Goal: Information Seeking & Learning: Learn about a topic

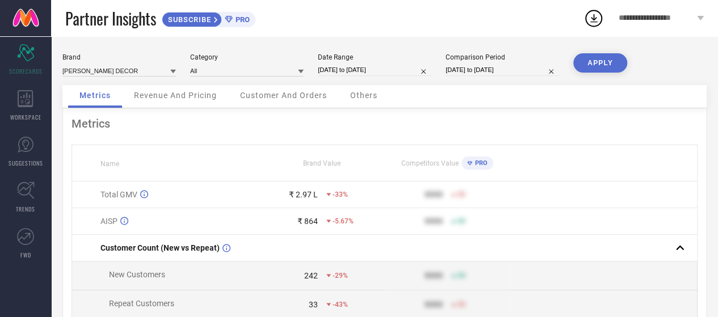
click at [352, 74] on input "[DATE] to [DATE]" at bounding box center [374, 70] width 113 height 12
select select "6"
select select "2025"
select select "7"
select select "2025"
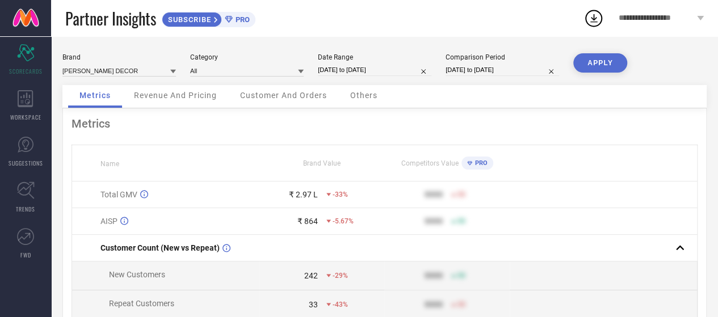
click at [706, 199] on div "Brand [PERSON_NAME] DECOR Category All Date Range [DATE] to [DATE] Comparison P…" at bounding box center [384, 254] width 667 height 436
click at [387, 69] on input "[DATE] to [DATE]" at bounding box center [374, 70] width 113 height 12
select select "6"
select select "2025"
select select "7"
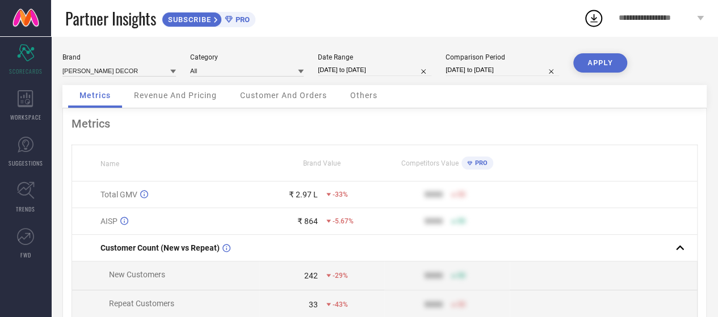
select select "2025"
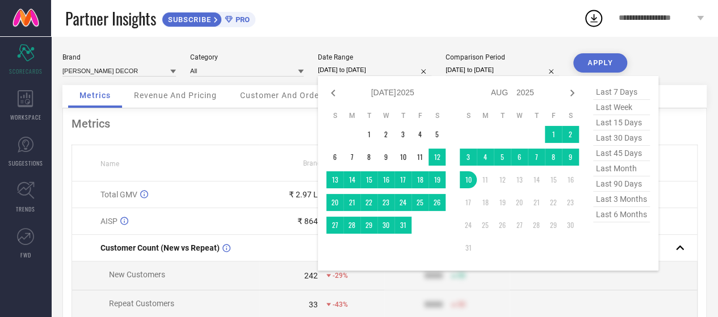
click at [606, 216] on span "last 6 months" at bounding box center [621, 214] width 57 height 15
type input "[DATE] to [DATE]"
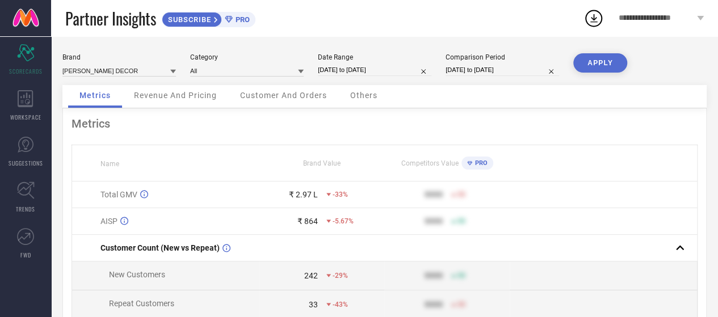
click at [383, 68] on input "[DATE] to [DATE]" at bounding box center [374, 70] width 113 height 12
select select "1"
select select "2025"
select select "2"
select select "2025"
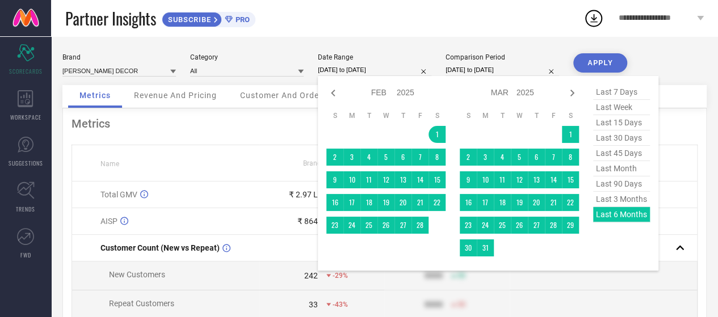
click at [600, 215] on div "last 7 days last week last 15 days last 30 days last 45 days last month last 90…" at bounding box center [621, 174] width 57 height 178
click at [519, 60] on div "Comparison Period" at bounding box center [501, 57] width 113 height 8
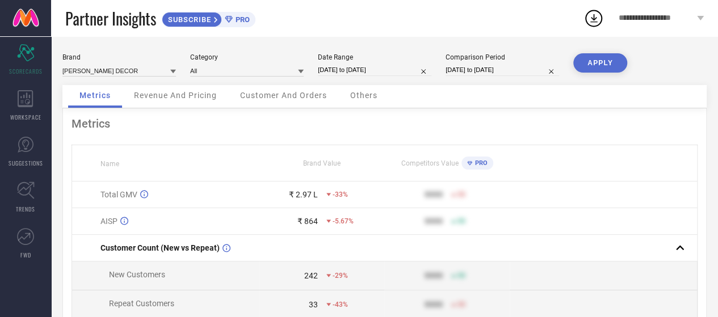
select select "6"
select select "2024"
select select "7"
select select "2024"
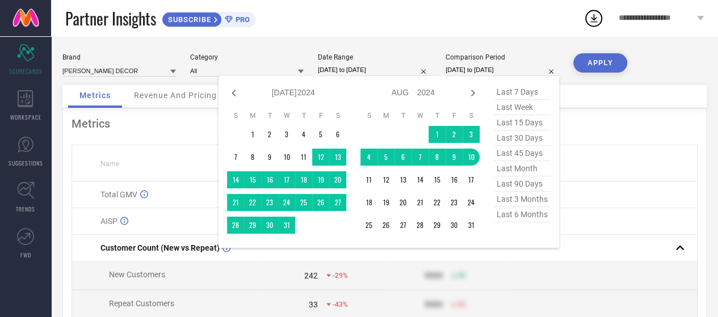
click at [508, 66] on input "[DATE] to [DATE]" at bounding box center [501, 70] width 113 height 12
click at [231, 95] on icon at bounding box center [234, 93] width 14 height 14
select select "5"
select select "2024"
select select "6"
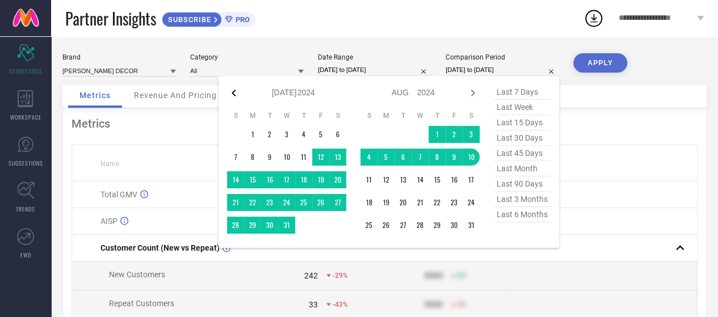
select select "2024"
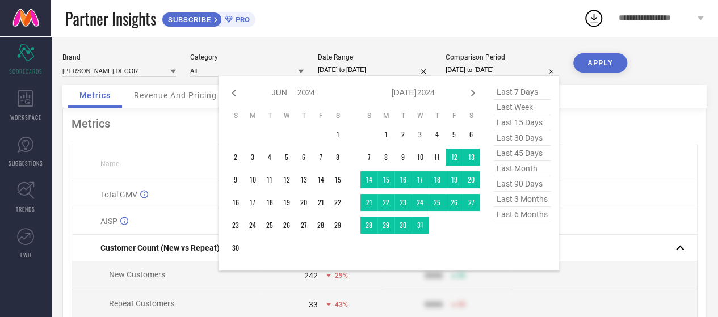
click at [231, 95] on icon at bounding box center [234, 93] width 14 height 14
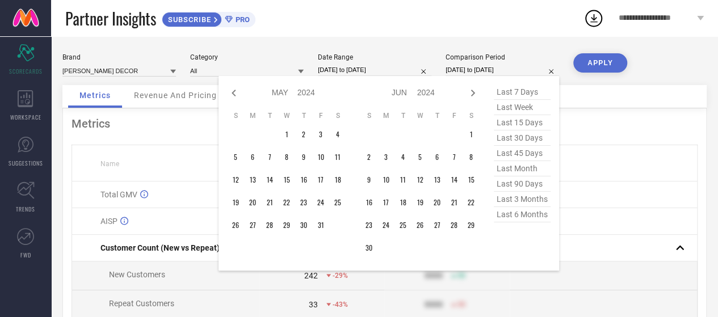
click at [231, 95] on icon at bounding box center [234, 93] width 14 height 14
select select "2"
select select "2024"
select select "3"
select select "2024"
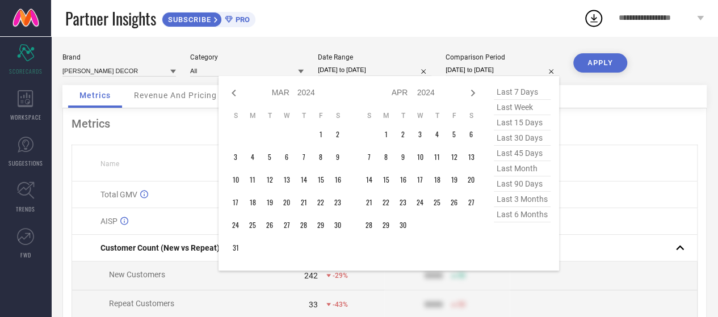
click at [231, 95] on icon at bounding box center [234, 93] width 14 height 14
select select "1"
select select "2024"
select select "2"
select select "2024"
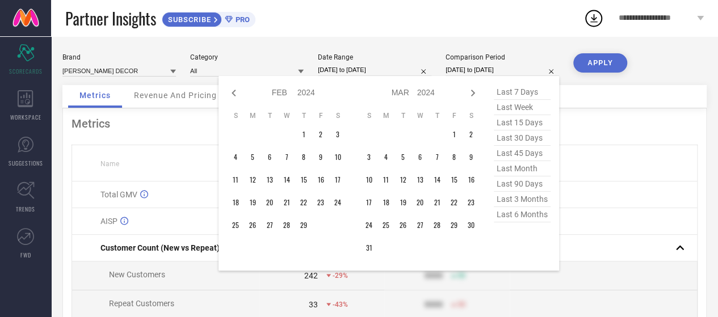
click at [231, 95] on icon at bounding box center [234, 93] width 14 height 14
select select "2024"
select select "1"
select select "2024"
click at [231, 95] on icon at bounding box center [234, 93] width 14 height 14
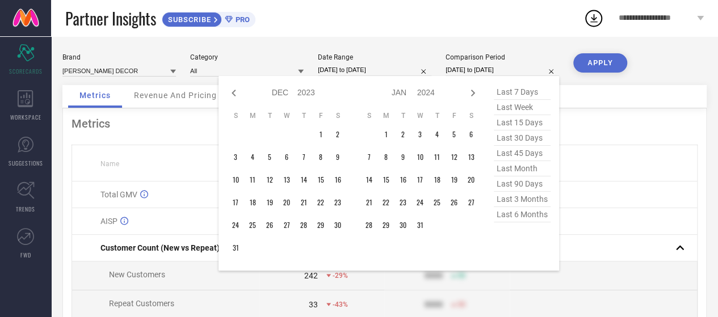
click at [231, 95] on icon at bounding box center [234, 93] width 14 height 14
select select "9"
select select "2023"
select select "10"
select select "2023"
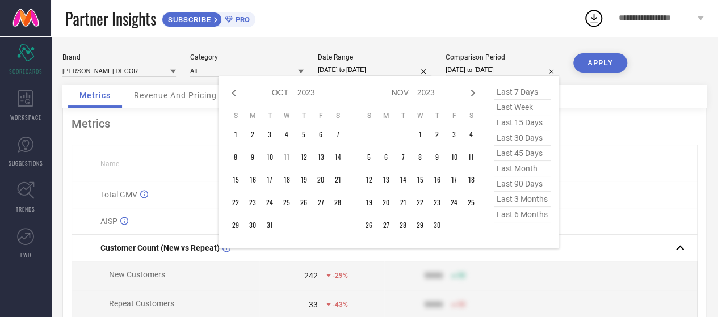
click at [231, 95] on icon at bounding box center [234, 93] width 14 height 14
select select "8"
select select "2023"
select select "9"
select select "2023"
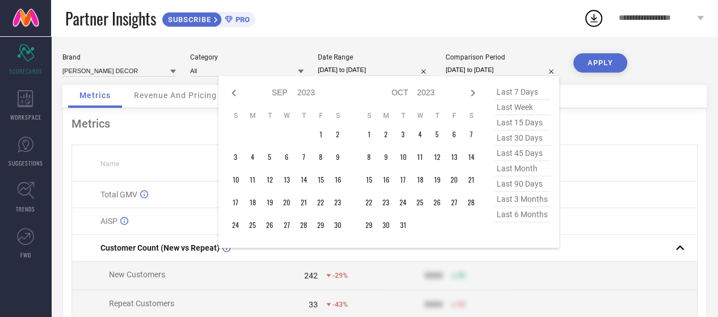
click at [231, 95] on icon at bounding box center [234, 93] width 14 height 14
select select "7"
select select "2023"
select select "8"
select select "2023"
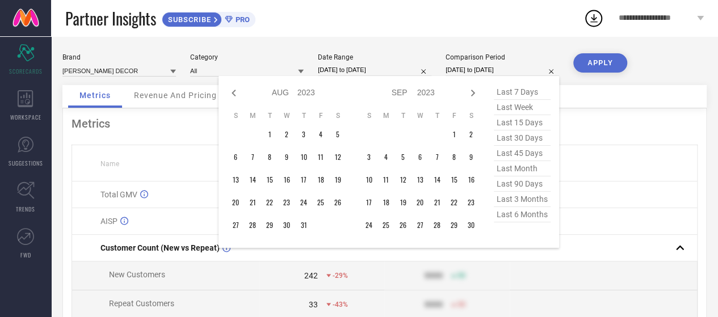
click at [231, 95] on icon at bounding box center [234, 93] width 14 height 14
select select "5"
select select "2023"
select select "6"
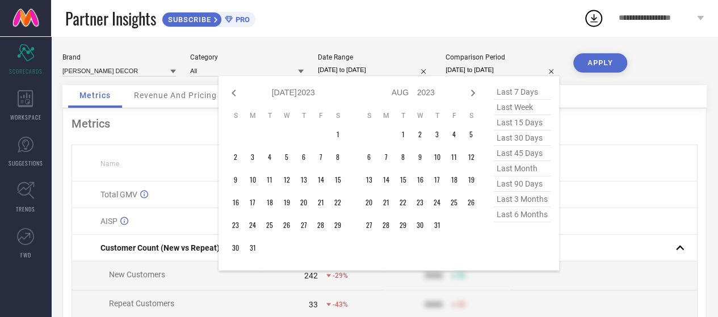
select select "2023"
click at [473, 91] on icon at bounding box center [473, 93] width 4 height 7
select select "7"
select select "2023"
select select "8"
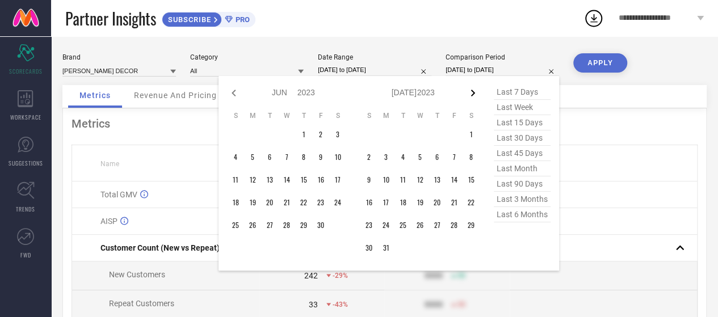
select select "2023"
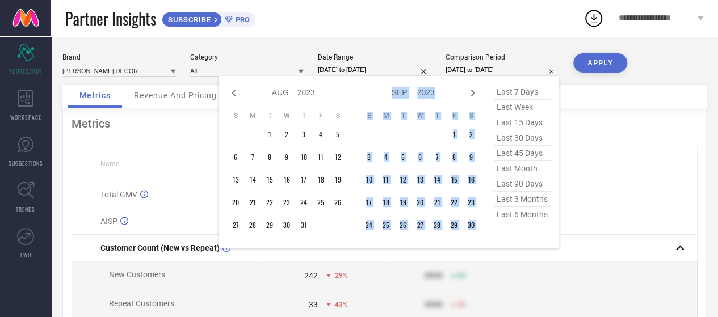
click at [473, 91] on icon at bounding box center [473, 93] width 4 height 7
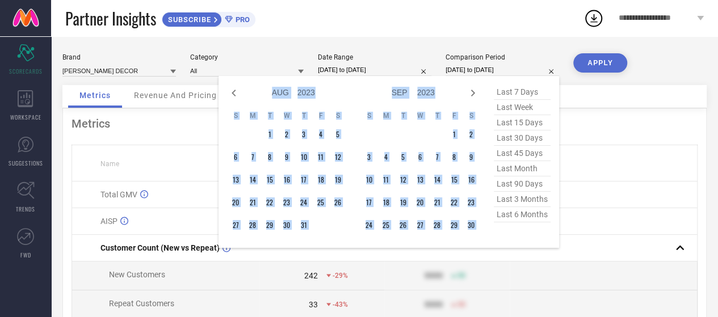
select select "8"
select select "2023"
select select "9"
select select "2023"
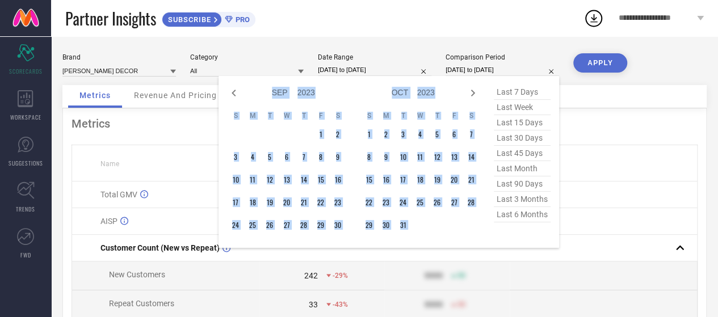
click at [473, 91] on icon at bounding box center [473, 93] width 4 height 7
select select "9"
select select "2023"
select select "10"
select select "2023"
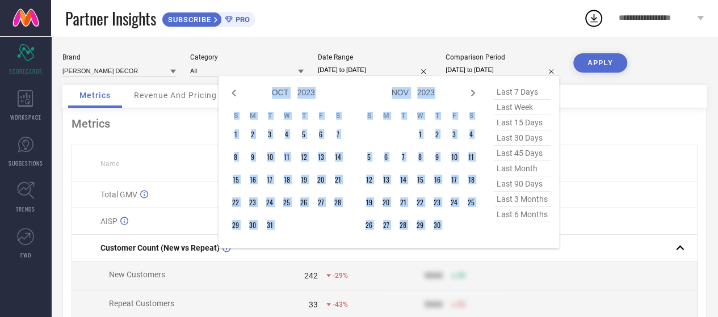
click at [473, 91] on icon at bounding box center [473, 93] width 4 height 7
select select "10"
select select "2023"
select select "11"
select select "2023"
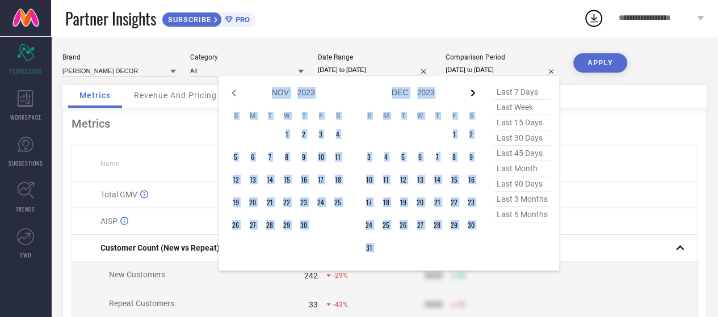
click at [469, 92] on icon at bounding box center [473, 93] width 14 height 14
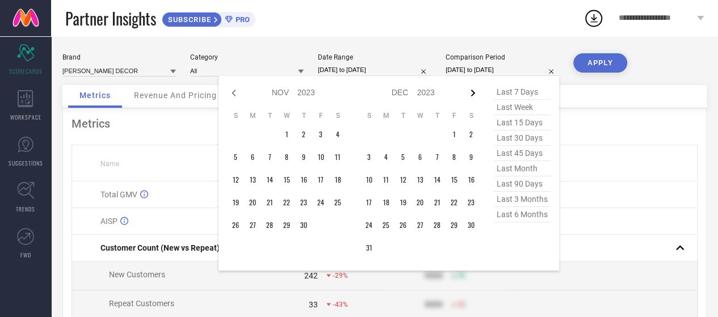
select select "11"
select select "2023"
select select "2024"
click at [469, 92] on icon at bounding box center [473, 93] width 14 height 14
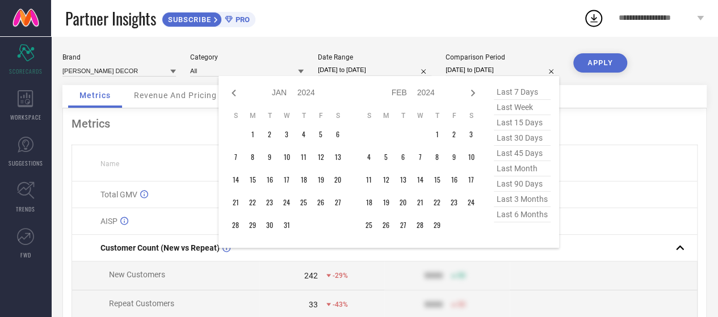
select select "1"
select select "2024"
select select "2"
select select "2024"
click at [469, 92] on icon at bounding box center [473, 93] width 14 height 14
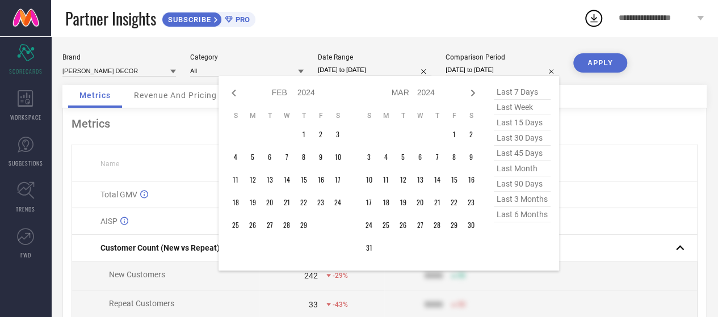
select select "2"
select select "2024"
select select "3"
select select "2024"
click at [469, 92] on icon at bounding box center [473, 93] width 14 height 14
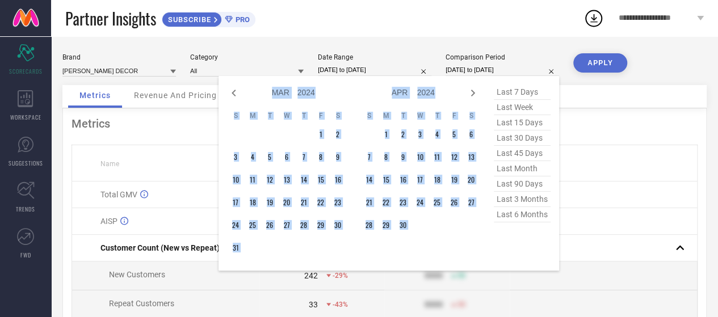
select select "3"
select select "2024"
select select "4"
select select "2024"
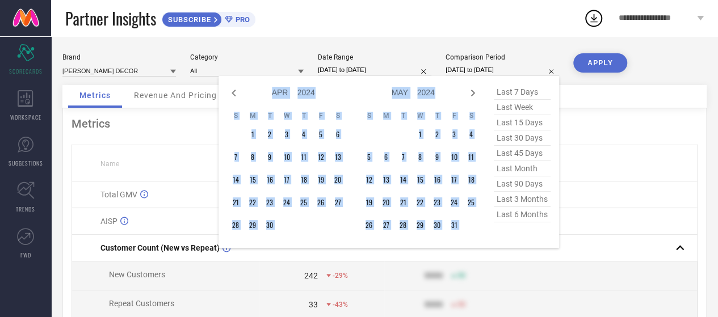
click at [469, 92] on icon at bounding box center [473, 93] width 14 height 14
select select "4"
select select "2024"
select select "5"
select select "2024"
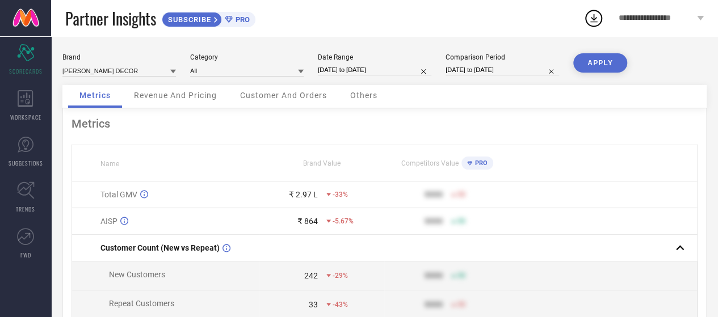
click at [623, 128] on div "Metrics" at bounding box center [384, 124] width 626 height 14
click at [410, 72] on input "[DATE] to [DATE]" at bounding box center [374, 70] width 113 height 12
select select "1"
select select "2025"
select select "2"
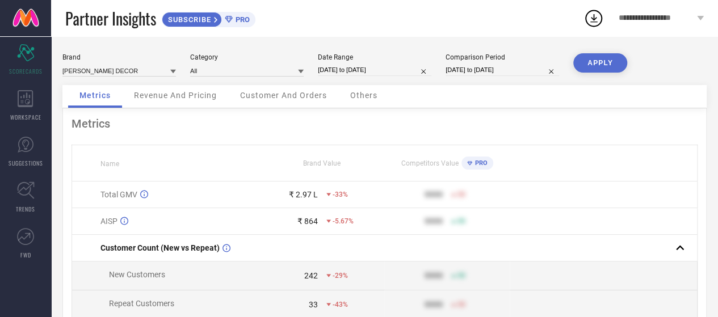
select select "2025"
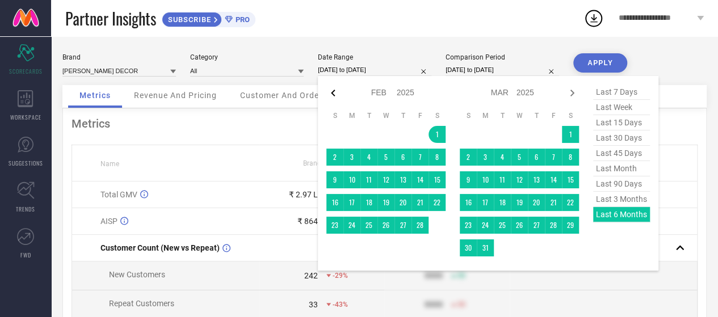
click at [331, 92] on icon at bounding box center [333, 93] width 4 height 7
select select "2025"
select select "1"
select select "2025"
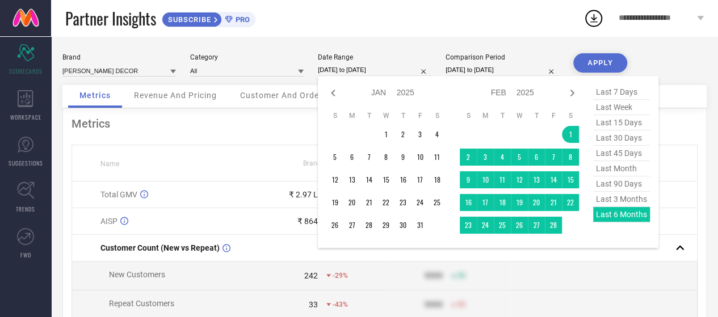
click at [331, 92] on icon at bounding box center [333, 93] width 4 height 7
select select "11"
select select "2024"
select select "2025"
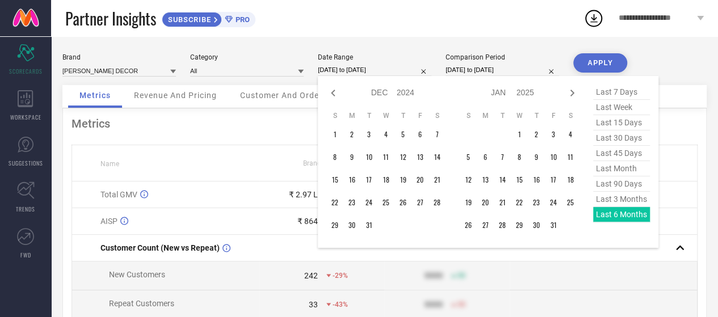
click at [331, 92] on icon at bounding box center [333, 93] width 4 height 7
select select "8"
select select "2024"
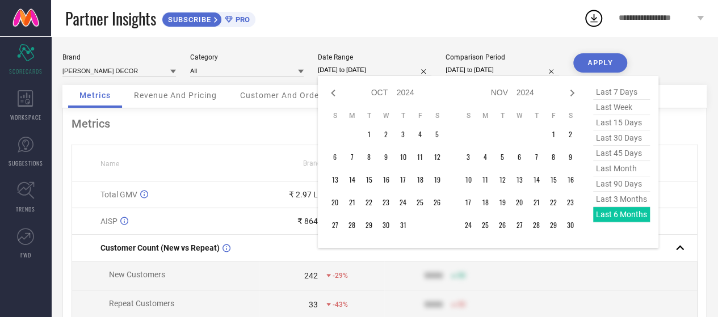
select select "9"
select select "2024"
click at [331, 92] on icon at bounding box center [333, 93] width 4 height 7
select select "6"
select select "2024"
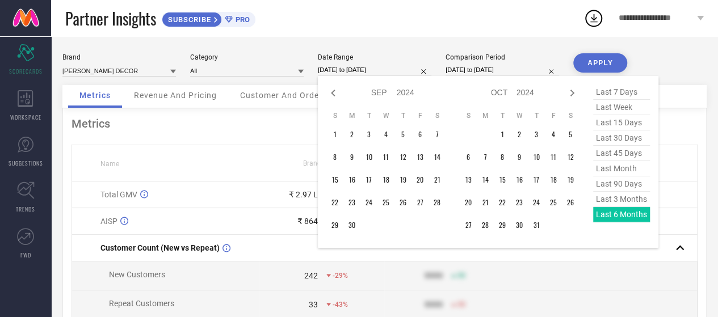
select select "7"
select select "2024"
click at [340, 68] on input "[DATE] to [DATE]" at bounding box center [374, 70] width 113 height 12
click at [332, 94] on icon at bounding box center [333, 93] width 4 height 7
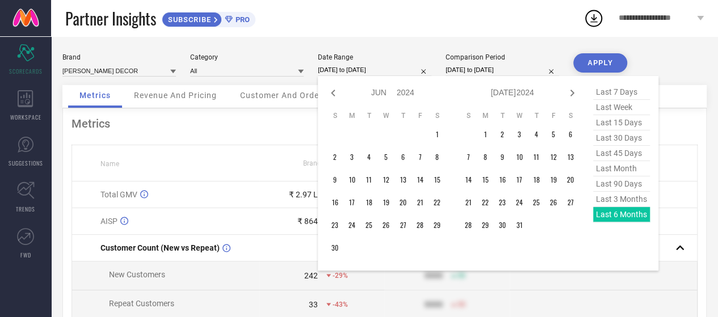
select select "4"
select select "2024"
select select "5"
select select "2024"
click at [332, 94] on icon at bounding box center [333, 93] width 4 height 7
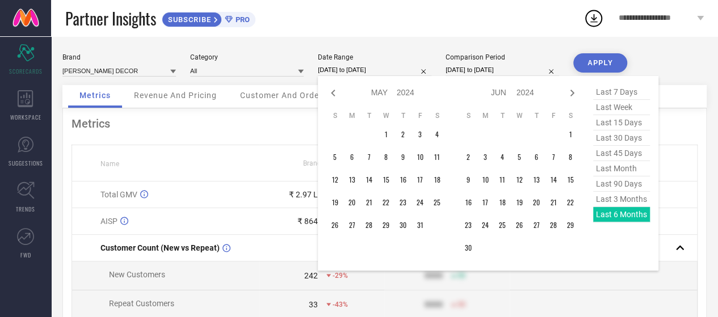
select select "3"
select select "2024"
select select "4"
select select "2024"
type input "After [DATE]"
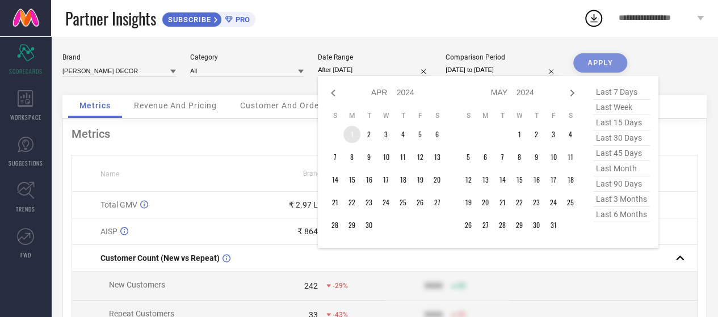
click at [355, 132] on td "1" at bounding box center [351, 134] width 17 height 17
click at [571, 94] on icon at bounding box center [572, 93] width 14 height 14
select select "4"
select select "2024"
select select "5"
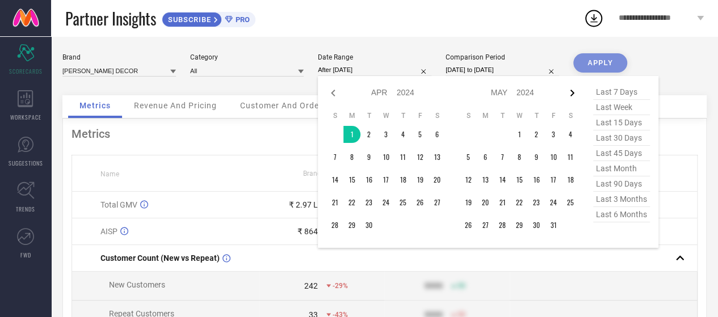
select select "2024"
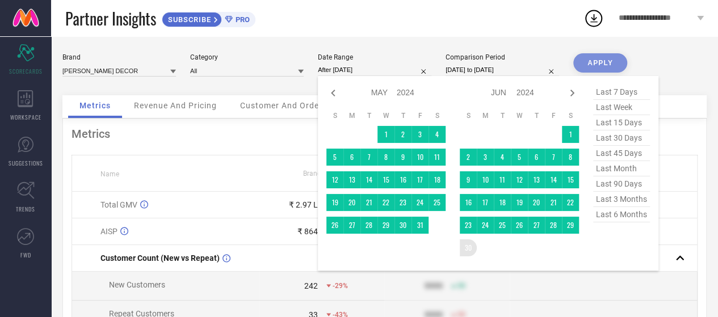
type input "[DATE] to [DATE]"
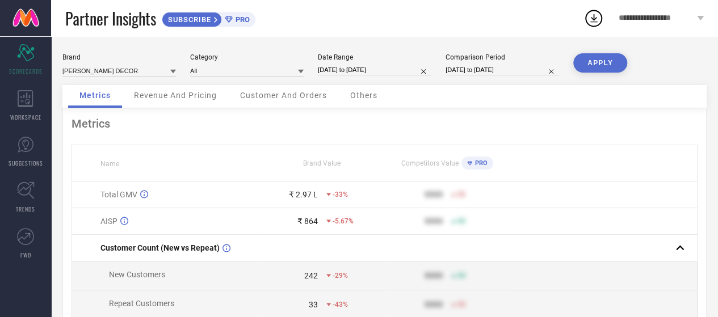
click at [466, 67] on input "[DATE] to [DATE]" at bounding box center [501, 70] width 113 height 12
select select "6"
select select "2024"
select select "7"
select select "2024"
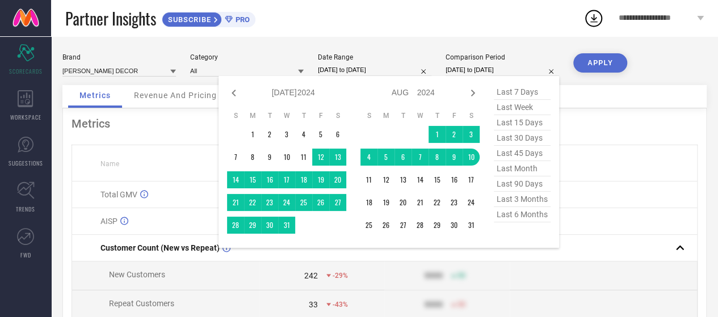
click at [343, 73] on input "[DATE] to [DATE]" at bounding box center [374, 70] width 113 height 12
select select "3"
select select "2024"
select select "4"
select select "2024"
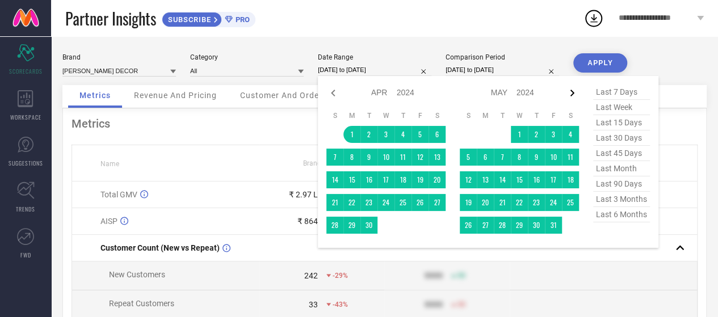
click at [568, 95] on icon at bounding box center [572, 93] width 14 height 14
select select "5"
select select "2024"
select select "6"
select select "2024"
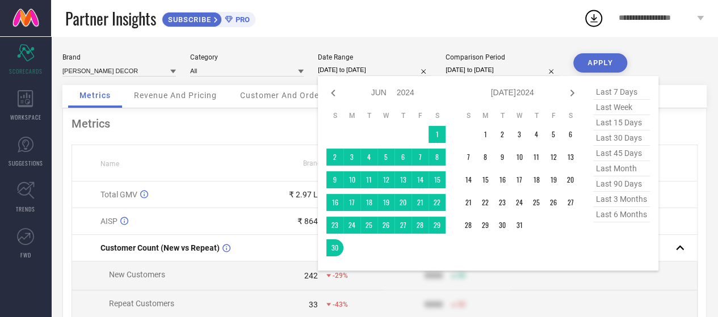
click at [568, 95] on icon at bounding box center [572, 93] width 14 height 14
select select "7"
select select "2024"
select select "8"
select select "2024"
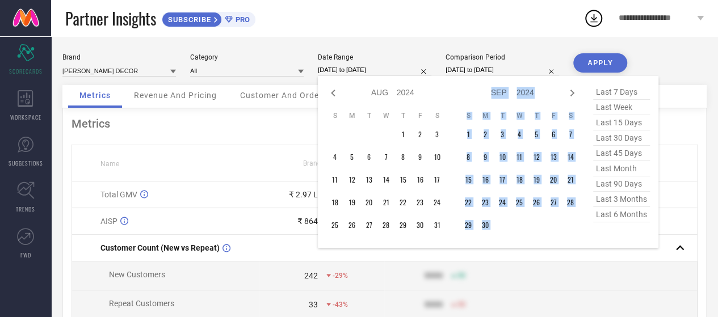
click at [568, 95] on icon at bounding box center [572, 93] width 14 height 14
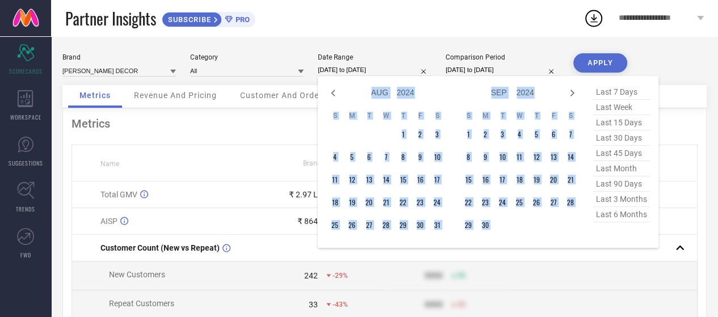
select select "8"
select select "2024"
select select "9"
select select "2024"
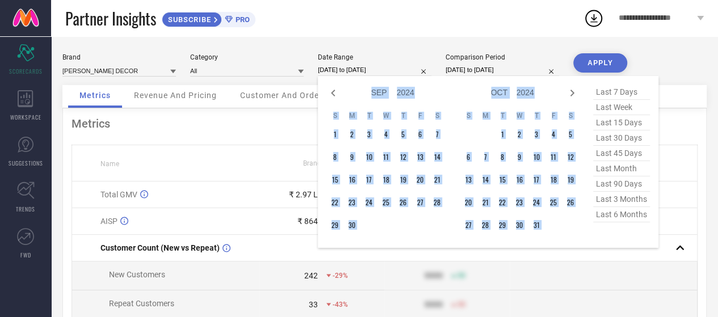
click at [568, 95] on icon at bounding box center [572, 93] width 14 height 14
select select "10"
select select "2024"
select select "11"
select select "2024"
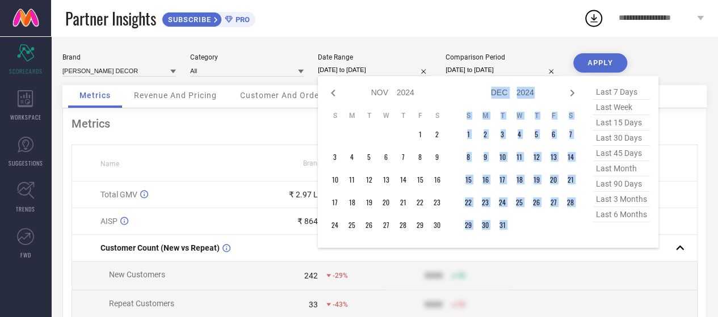
click at [568, 95] on icon at bounding box center [572, 93] width 14 height 14
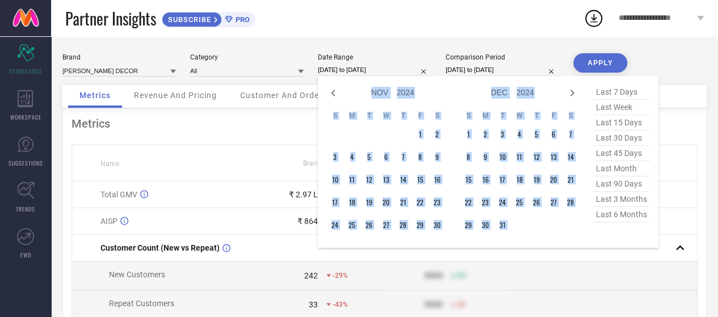
select select "11"
select select "2024"
select select "2025"
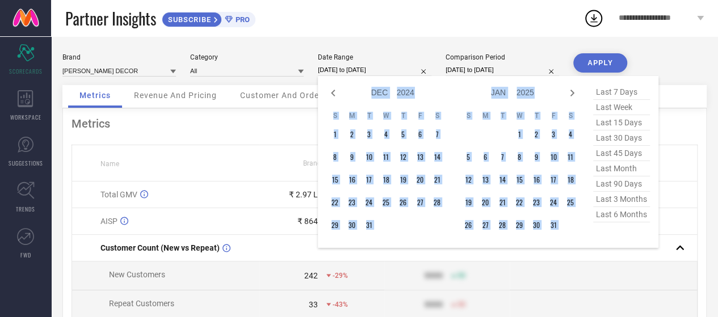
click at [568, 95] on icon at bounding box center [572, 93] width 14 height 14
select select "2025"
select select "1"
select select "2025"
click at [568, 95] on icon at bounding box center [572, 93] width 14 height 14
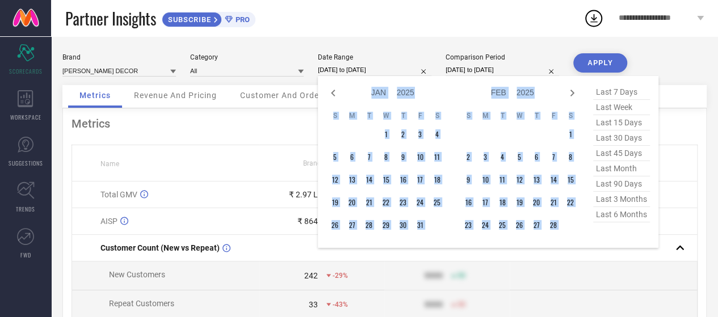
select select "2"
select select "2025"
select select "3"
select select "2025"
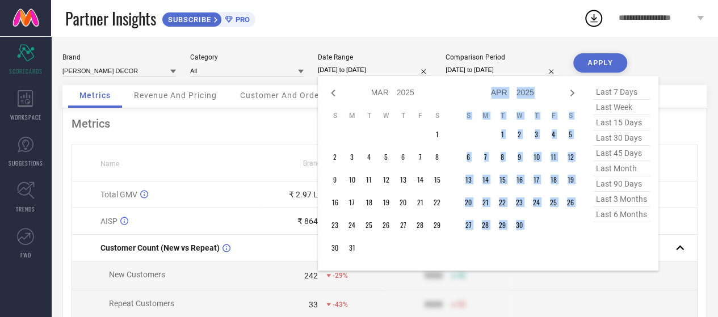
click at [568, 95] on icon at bounding box center [572, 93] width 14 height 14
select select "3"
select select "2025"
select select "4"
select select "2025"
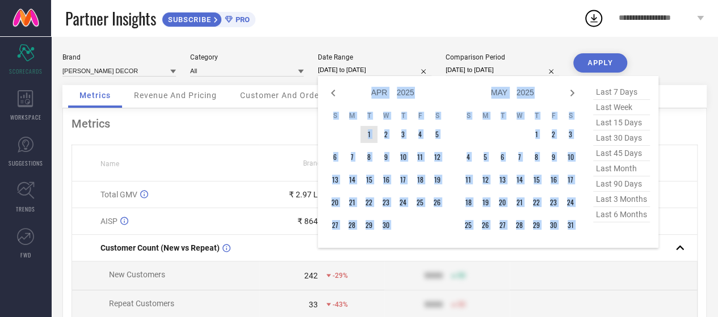
type input "After [DATE]"
click at [367, 135] on td "1" at bounding box center [368, 134] width 17 height 17
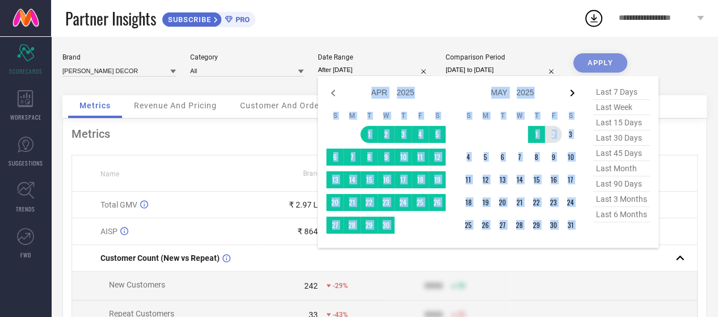
click at [567, 94] on icon at bounding box center [572, 93] width 14 height 14
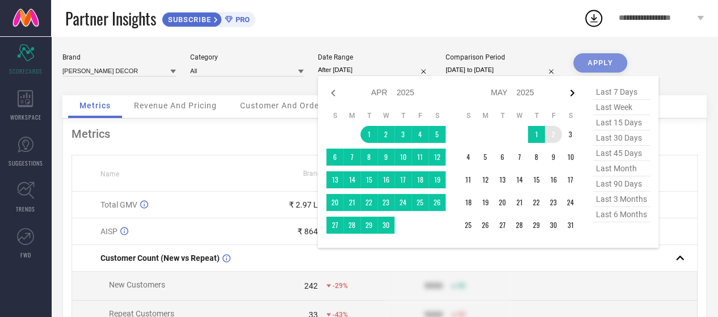
select select "4"
select select "2025"
select select "5"
select select "2025"
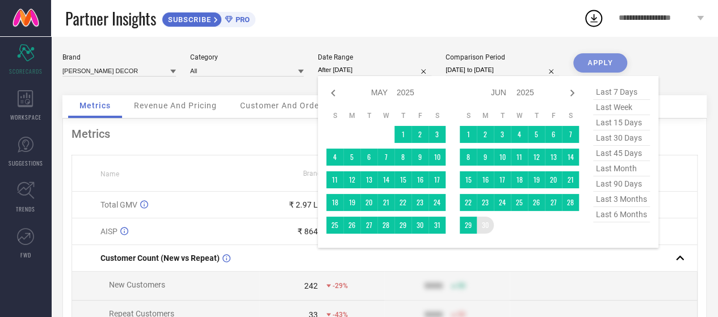
type input "[DATE] to [DATE]"
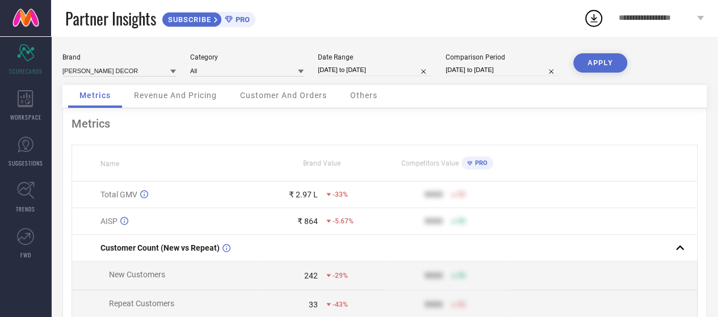
select select "6"
select select "2024"
select select "7"
select select "2024"
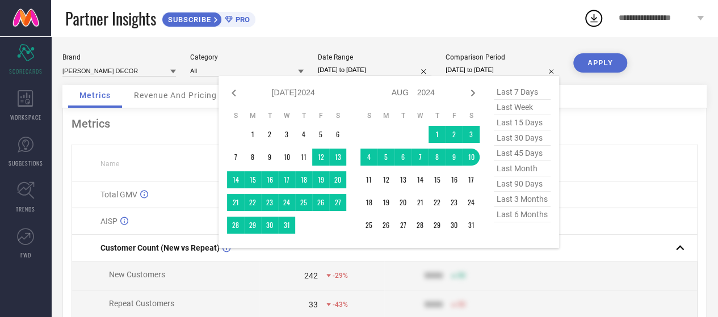
click at [454, 71] on input "[DATE] to [DATE]" at bounding box center [501, 70] width 113 height 12
click at [229, 88] on icon at bounding box center [234, 93] width 14 height 14
select select "5"
select select "2024"
select select "6"
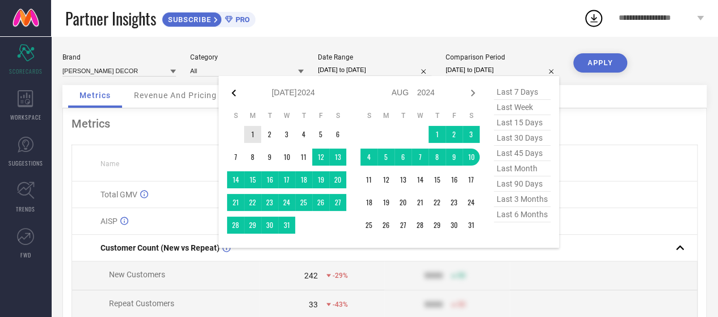
select select "2024"
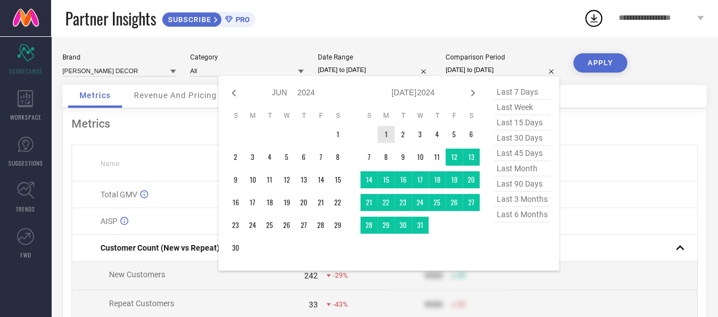
click at [229, 88] on icon at bounding box center [234, 93] width 14 height 14
select select "4"
select select "2024"
select select "5"
select select "2024"
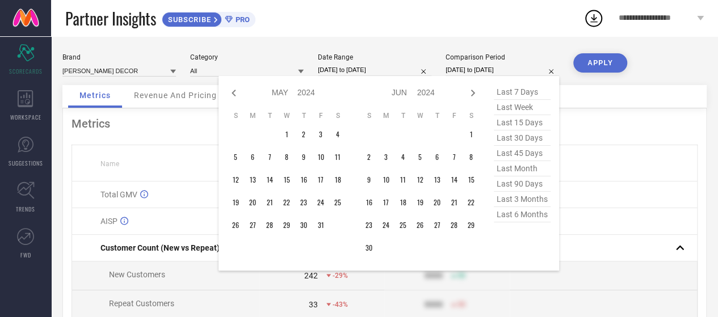
click at [229, 88] on icon at bounding box center [234, 93] width 14 height 14
select select "3"
select select "2024"
select select "4"
select select "2024"
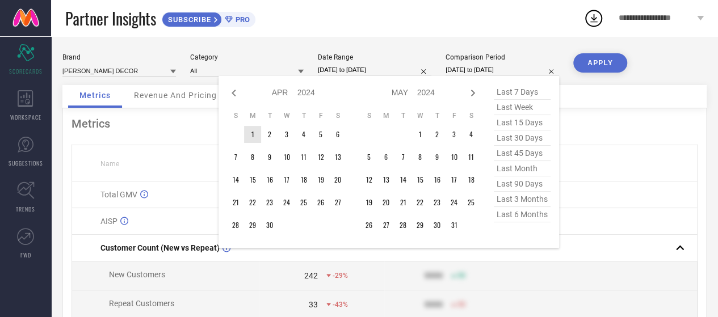
type input "After [DATE]"
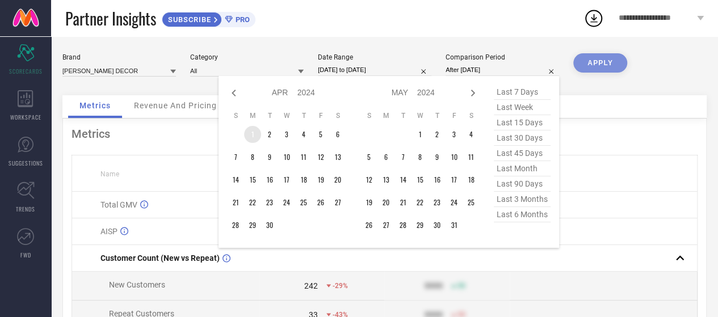
click at [254, 138] on td "1" at bounding box center [252, 134] width 17 height 17
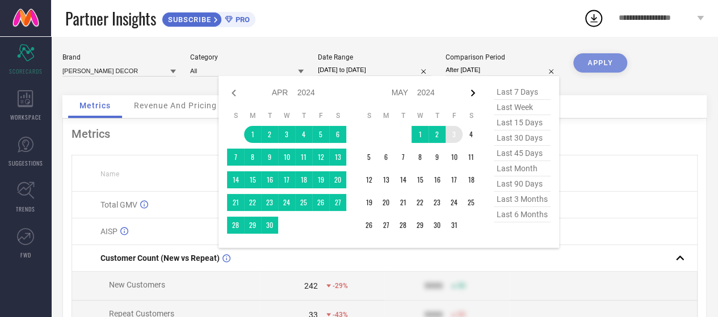
click at [477, 95] on icon at bounding box center [473, 93] width 14 height 14
select select "4"
select select "2024"
select select "5"
select select "2024"
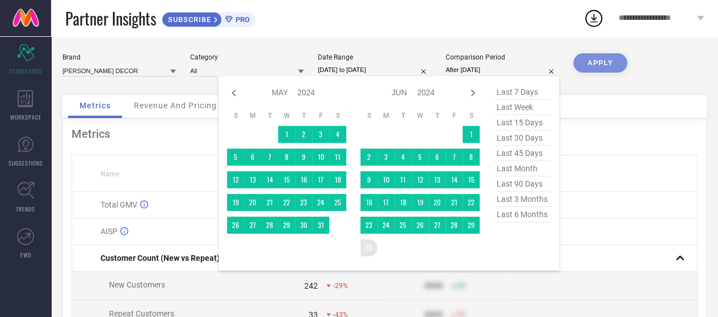
type input "[DATE] to [DATE]"
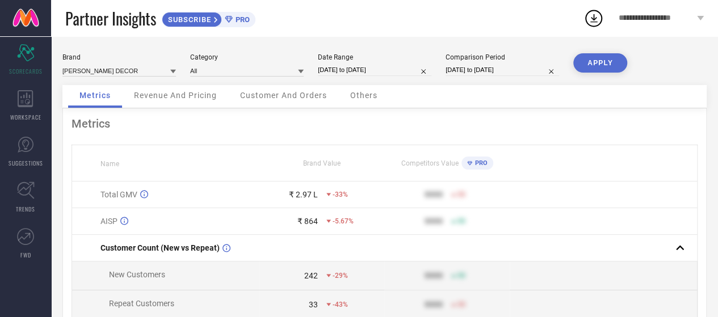
click at [604, 61] on button "APPLY" at bounding box center [600, 62] width 54 height 19
click at [706, 126] on div "Metrics Name Brand Value Competitors Value PRO Total GMV ₹ 7.79 L -59% 9999 50 …" at bounding box center [384, 281] width 644 height 347
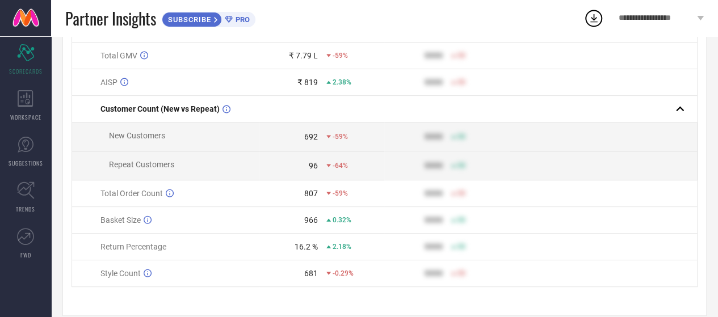
scroll to position [157, 0]
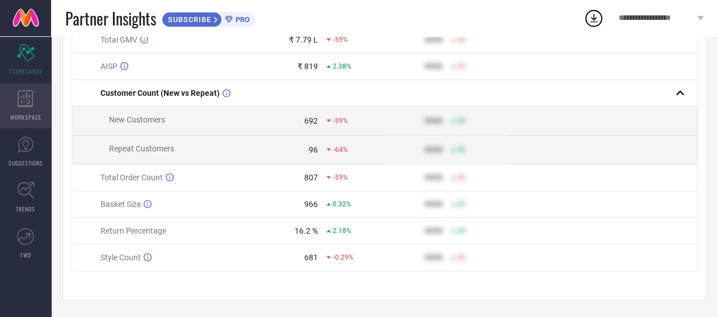
click at [22, 113] on span "WORKSPACE" at bounding box center [25, 117] width 31 height 9
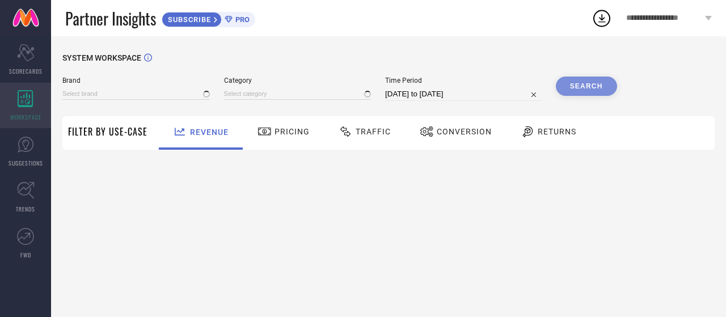
type input "[PERSON_NAME] DECOR"
type input "All"
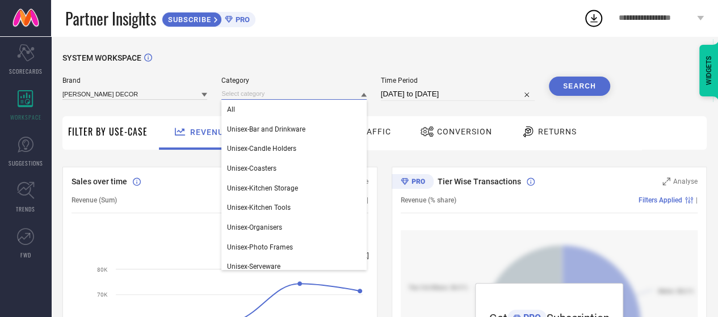
click at [286, 96] on input at bounding box center [293, 94] width 145 height 12
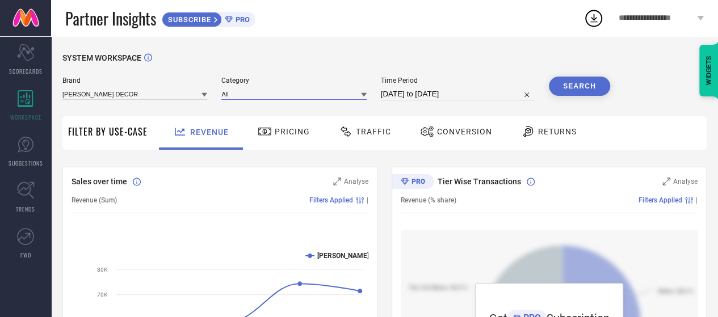
click at [286, 96] on input at bounding box center [293, 94] width 145 height 12
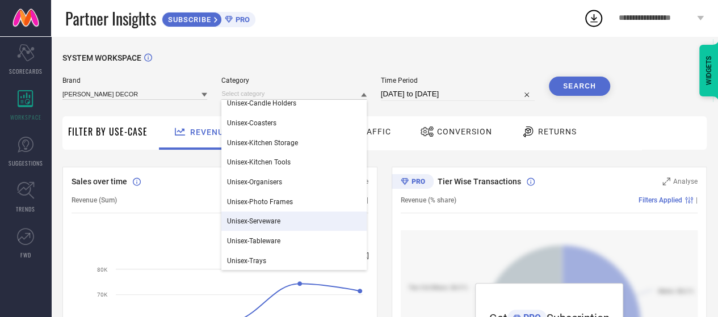
scroll to position [46, 0]
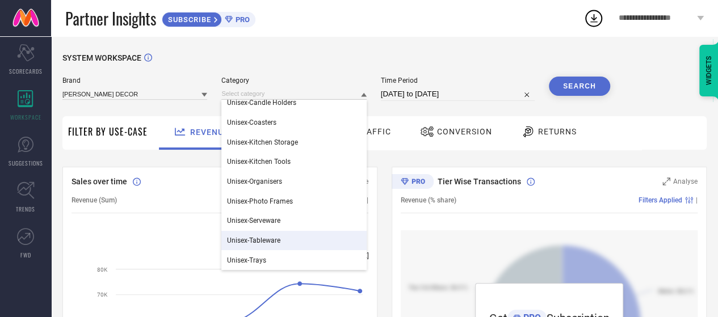
click at [261, 240] on span "Unisex-Tableware" at bounding box center [253, 241] width 53 height 8
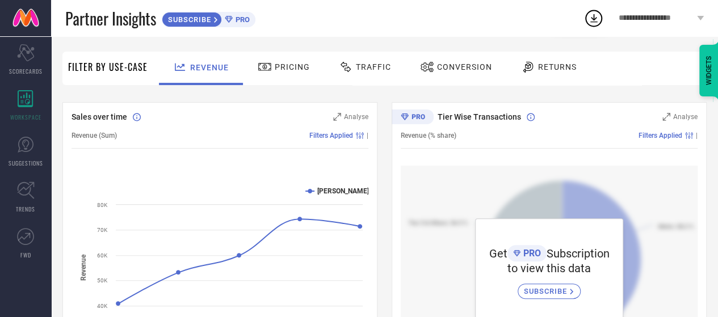
scroll to position [68, 0]
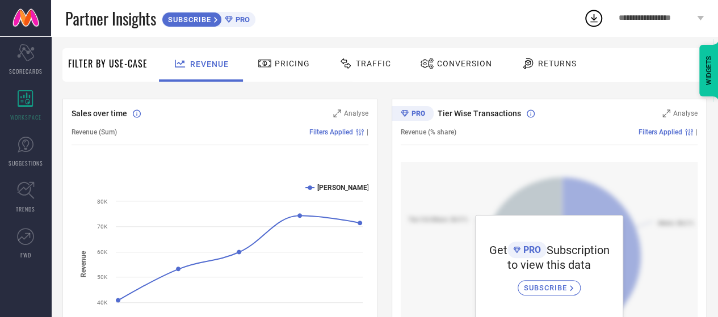
click at [294, 60] on span "Pricing" at bounding box center [292, 63] width 35 height 9
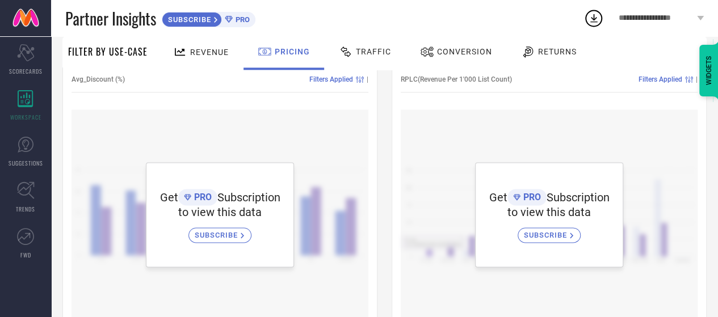
scroll to position [726, 0]
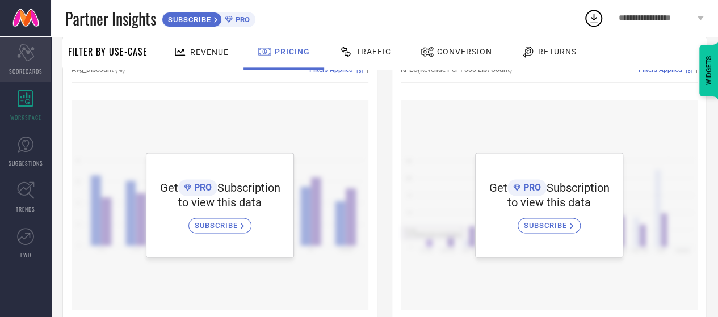
click at [25, 55] on icon "Scorecard" at bounding box center [26, 52] width 18 height 17
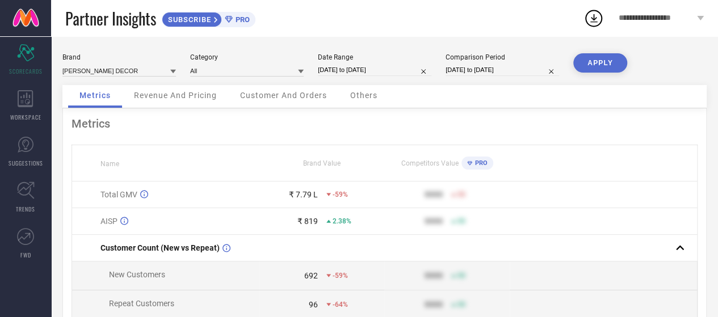
click at [194, 100] on span "Revenue And Pricing" at bounding box center [175, 95] width 83 height 9
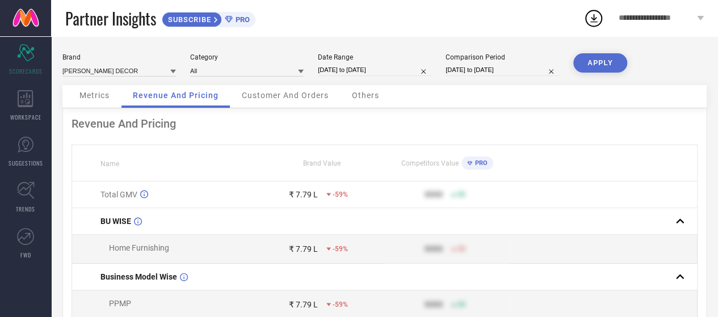
click at [270, 98] on span "Customer And Orders" at bounding box center [285, 95] width 87 height 9
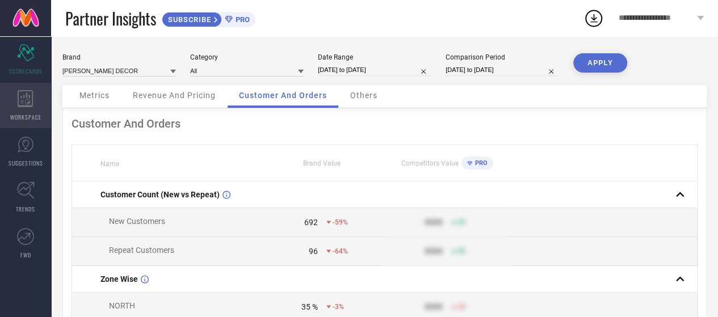
click at [20, 116] on span "WORKSPACE" at bounding box center [25, 117] width 31 height 9
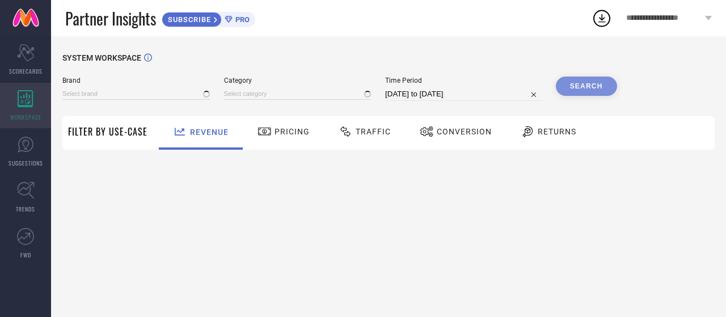
type input "[PERSON_NAME] DECOR"
type input "All"
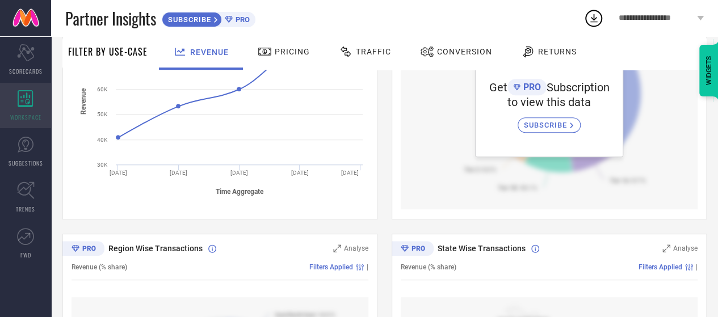
scroll to position [227, 0]
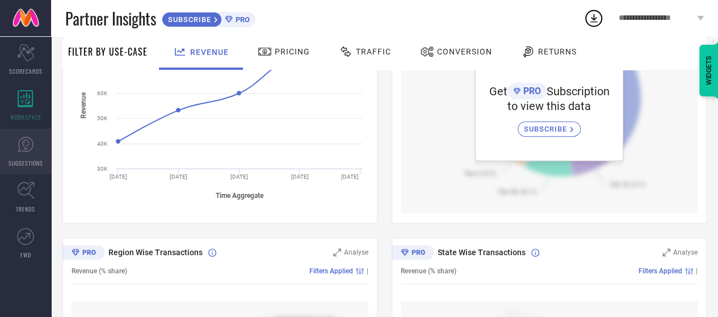
click at [19, 158] on link "SUGGESTIONS" at bounding box center [25, 151] width 51 height 45
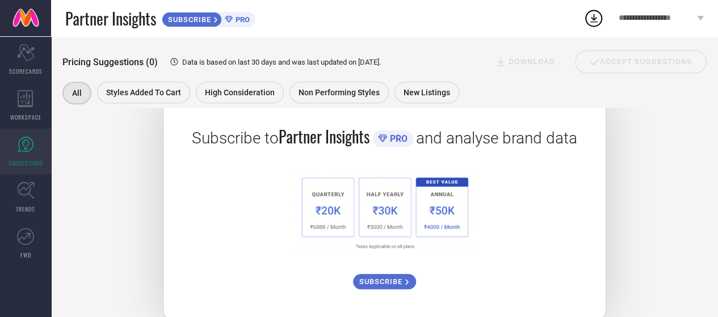
scroll to position [203, 0]
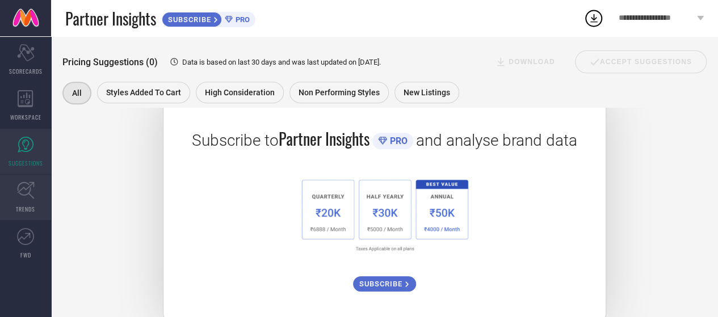
click at [30, 201] on link "TRENDS" at bounding box center [25, 197] width 51 height 45
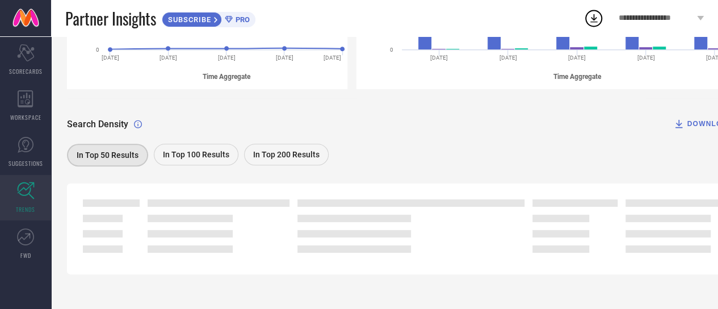
scroll to position [295, 0]
